Goal: Task Accomplishment & Management: Manage account settings

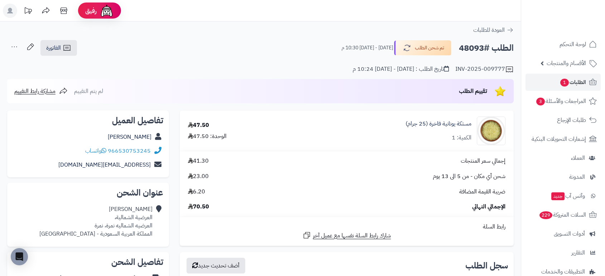
scroll to position [238, 0]
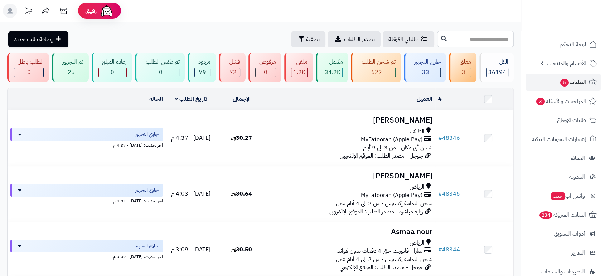
click at [482, 38] on input "text" at bounding box center [475, 39] width 77 height 16
type input "*****"
click at [441, 40] on icon at bounding box center [444, 38] width 6 height 6
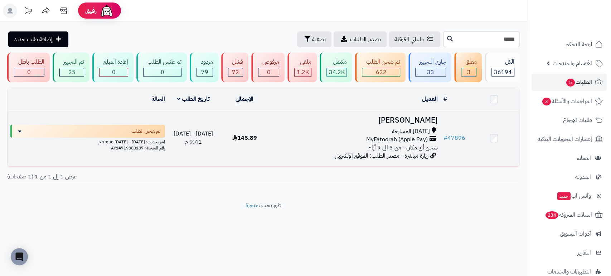
click at [410, 119] on h3 "[PERSON_NAME]" at bounding box center [355, 120] width 165 height 8
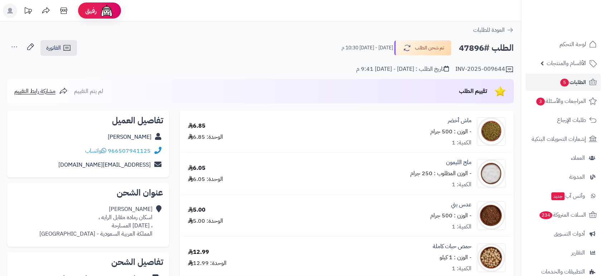
scroll to position [242, 0]
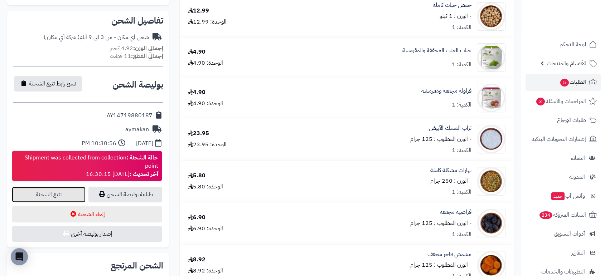
click at [73, 194] on link "تتبع الشحنة" at bounding box center [49, 195] width 74 height 16
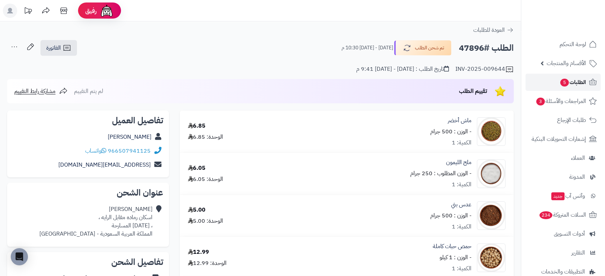
click at [575, 82] on span "الطلبات 5" at bounding box center [573, 82] width 26 height 10
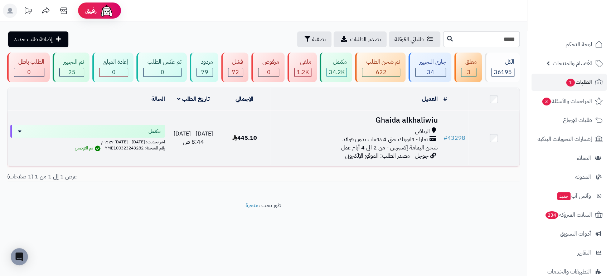
click at [400, 116] on h3 "Ghaida alkhaliwiu" at bounding box center [355, 120] width 165 height 8
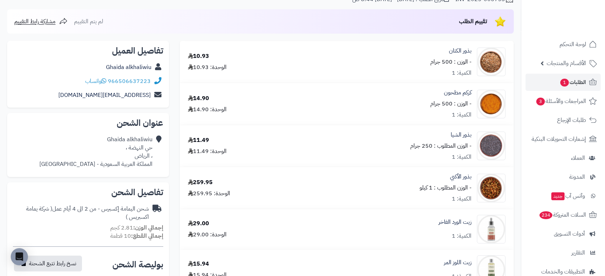
scroll to position [66, 0]
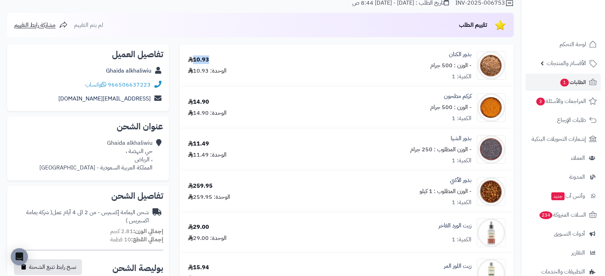
drag, startPoint x: 207, startPoint y: 59, endPoint x: 194, endPoint y: 58, distance: 13.3
click at [194, 58] on div "10.93 الوحدة: 10.93" at bounding box center [238, 65] width 110 height 19
click at [259, 23] on div "تقييم الطلب لم يتم التقييم مشاركة رابط التقييم" at bounding box center [260, 25] width 507 height 24
drag, startPoint x: 215, startPoint y: 186, endPoint x: 183, endPoint y: 185, distance: 32.2
click at [183, 185] on div "259.95 الوحدة: 259.95" at bounding box center [238, 191] width 110 height 19
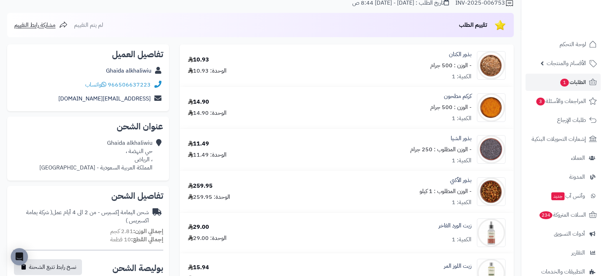
copy div "259.95"
